Goal: Task Accomplishment & Management: Manage account settings

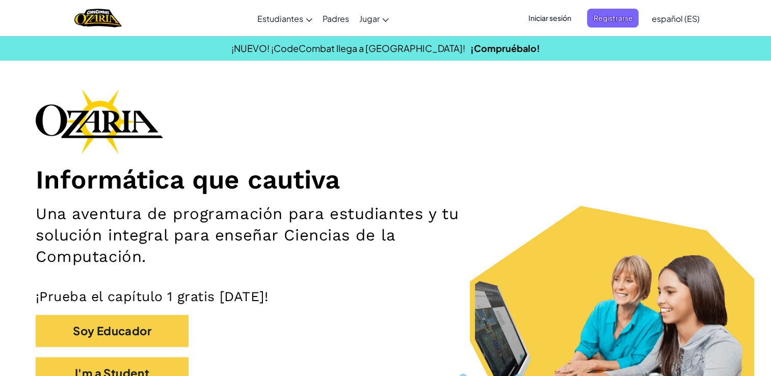
click at [548, 18] on span "Iniciar sesión" at bounding box center [549, 18] width 55 height 19
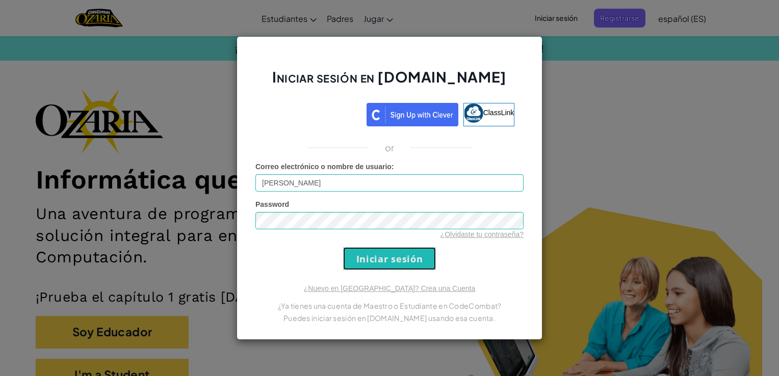
click at [379, 255] on input "Iniciar sesión" at bounding box center [389, 258] width 93 height 23
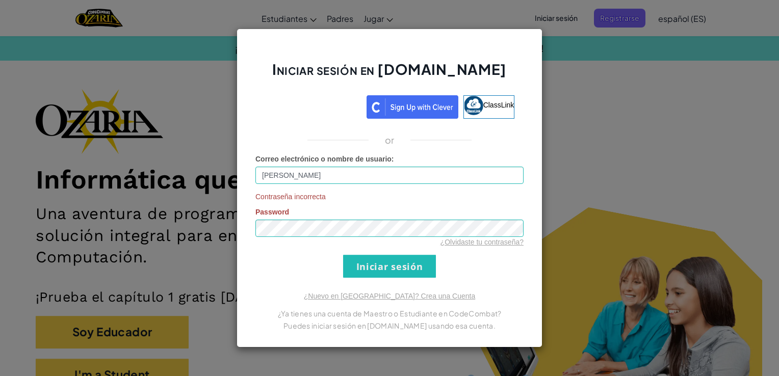
click at [468, 274] on form "Correo electrónico o nombre de usuario : [PERSON_NAME] Contraseña incorrecta Pa…" at bounding box center [389, 216] width 268 height 124
click at [385, 263] on input "Iniciar sesión" at bounding box center [389, 266] width 93 height 23
click at [387, 174] on input "[PERSON_NAME]" at bounding box center [389, 175] width 268 height 17
type input "Z"
type input "[EMAIL_ADDRESS][DOMAIN_NAME]"
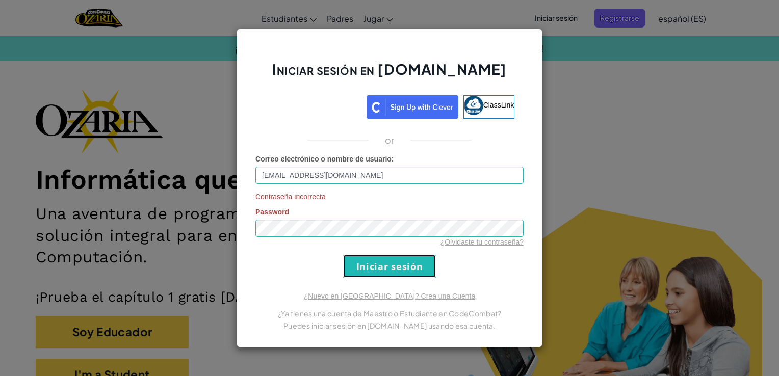
click at [371, 273] on input "Iniciar sesión" at bounding box center [389, 266] width 93 height 23
click at [453, 259] on form "Correo electrónico o nombre de usuario : [EMAIL_ADDRESS][DOMAIN_NAME] Contraseñ…" at bounding box center [389, 216] width 268 height 124
click at [418, 262] on input "Iniciar sesión" at bounding box center [389, 266] width 93 height 23
